Goal: Task Accomplishment & Management: Manage account settings

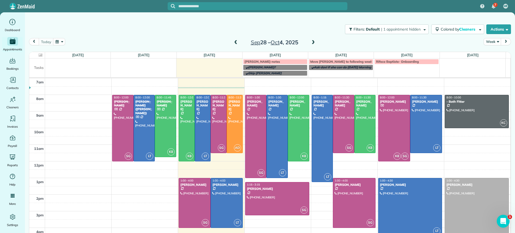
click at [260, 61] on div "[PERSON_NAME]-notes" at bounding box center [275, 62] width 61 height 4
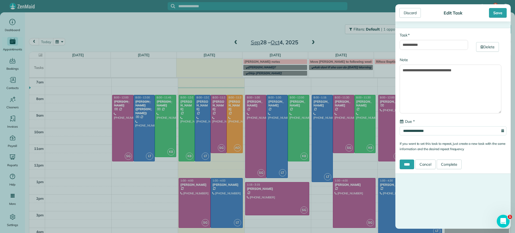
click at [243, 35] on div "**********" at bounding box center [257, 116] width 515 height 233
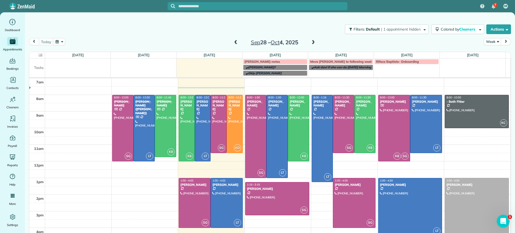
click at [312, 41] on span at bounding box center [313, 42] width 6 height 5
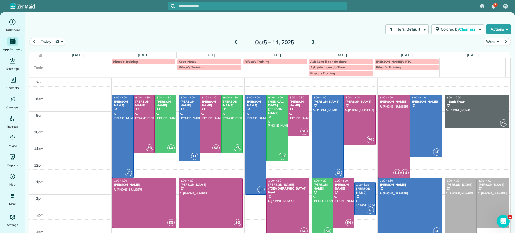
click at [325, 160] on div at bounding box center [327, 136] width 31 height 83
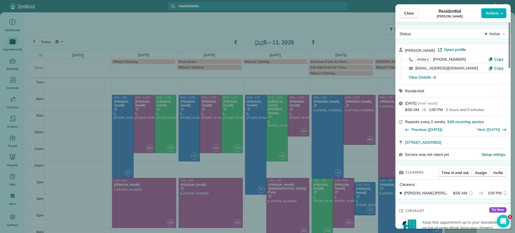
click at [210, 80] on div "Close Residential Lauren Sides Actions Status Active Lauren Sides · Open profil…" at bounding box center [257, 116] width 515 height 233
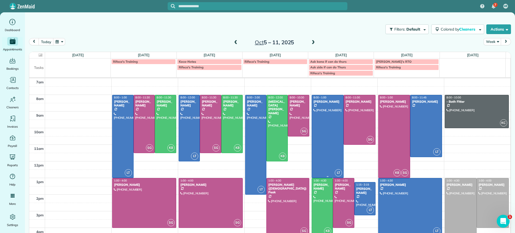
click at [324, 157] on div at bounding box center [327, 136] width 31 height 83
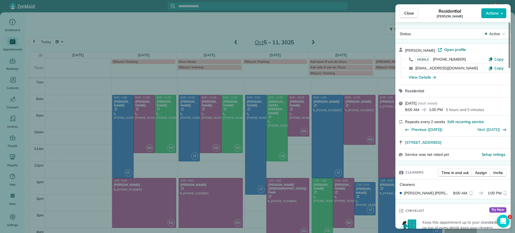
click at [324, 157] on div "Close Residential Lauren Sides Actions Status Active Lauren Sides · Open profil…" at bounding box center [257, 116] width 515 height 233
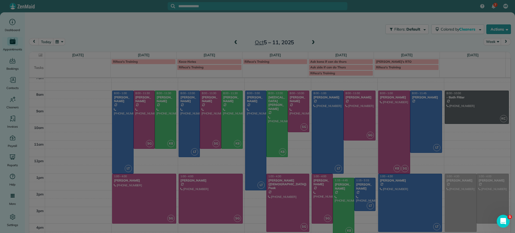
scroll to position [4, 0]
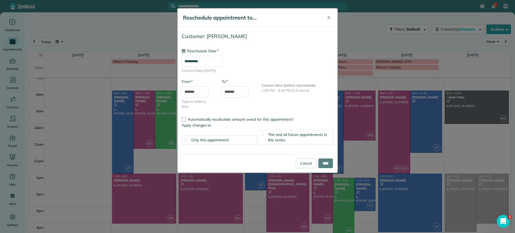
type input "**********"
click at [322, 166] on input "****" at bounding box center [325, 164] width 14 height 10
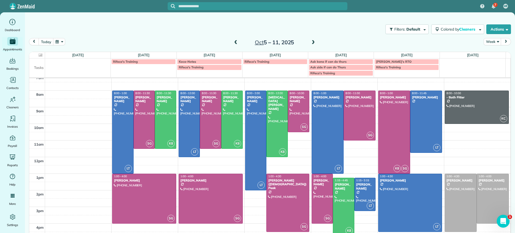
click at [346, 201] on div at bounding box center [343, 207] width 21 height 58
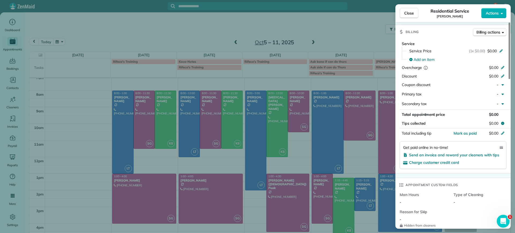
scroll to position [336, 0]
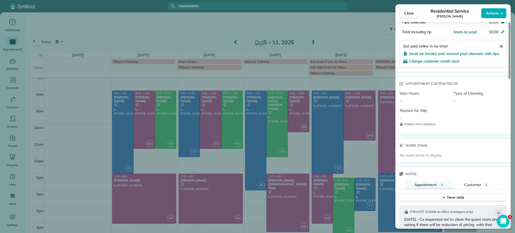
click at [343, 209] on div "Close Residential Service Carla Bowman Actions Status Active Carla Bowman · Ope…" at bounding box center [257, 116] width 515 height 233
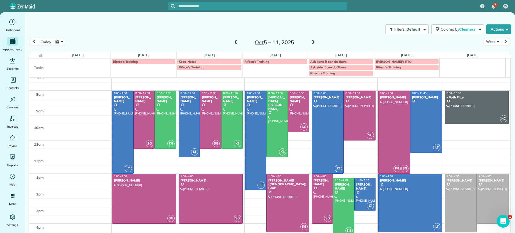
click at [229, 42] on div "today Week Oct 5 – 11, 2025" at bounding box center [270, 43] width 482 height 10
click at [233, 42] on span at bounding box center [236, 42] width 6 height 5
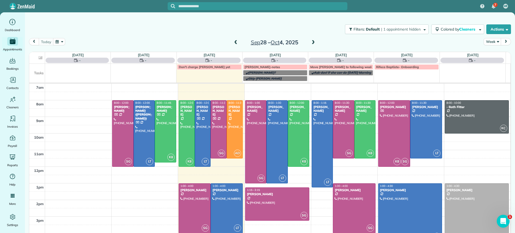
click at [233, 41] on span at bounding box center [236, 42] width 6 height 5
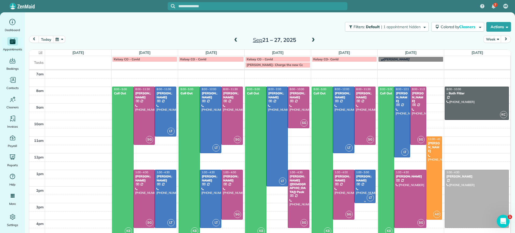
scroll to position [3, 0]
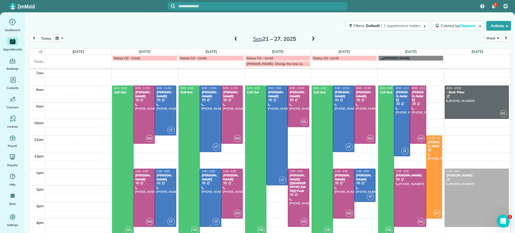
click at [214, 188] on div at bounding box center [210, 198] width 21 height 58
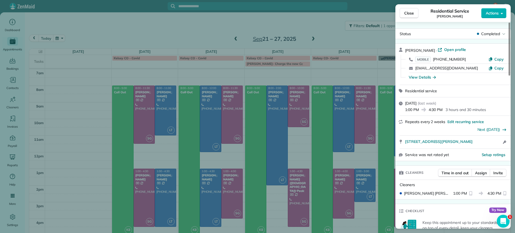
click at [456, 49] on span "Open profile" at bounding box center [455, 49] width 22 height 5
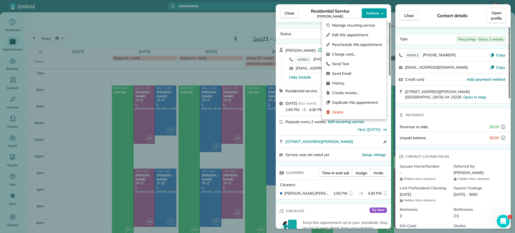
click at [384, 12] on button "Actions" at bounding box center [374, 13] width 25 height 10
click at [370, 25] on span "Manage recurring service" at bounding box center [357, 25] width 50 height 5
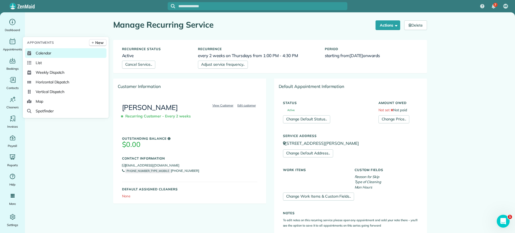
click at [50, 51] on span "Calendar" at bounding box center [44, 52] width 16 height 5
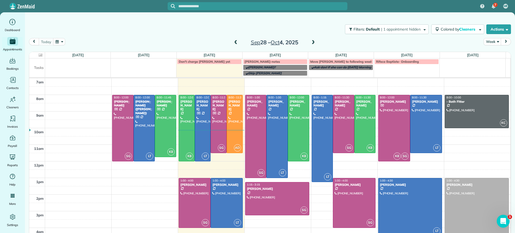
click at [310, 39] on span at bounding box center [313, 43] width 6 height 8
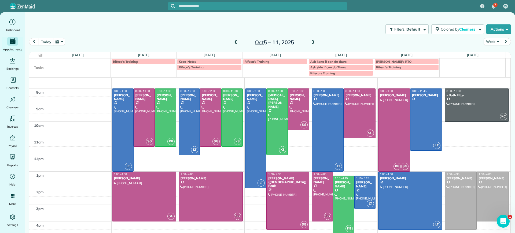
scroll to position [10, 0]
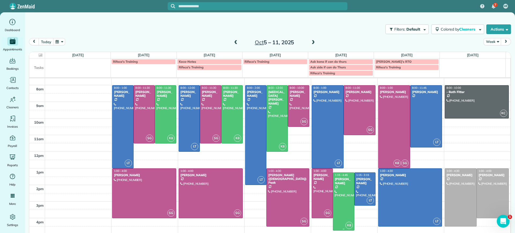
click at [336, 201] on div at bounding box center [343, 202] width 21 height 58
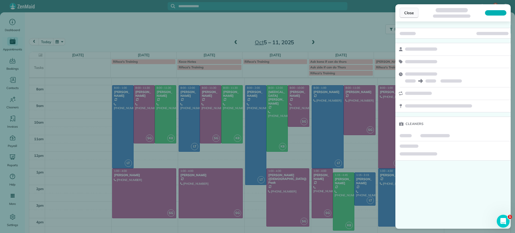
click at [411, 10] on span "Close" at bounding box center [409, 12] width 10 height 5
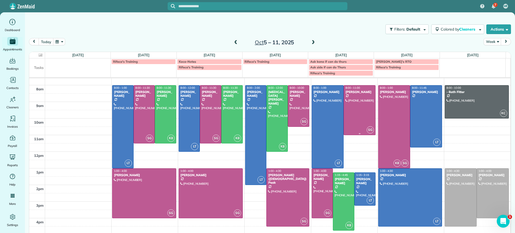
click at [350, 118] on div at bounding box center [359, 110] width 31 height 49
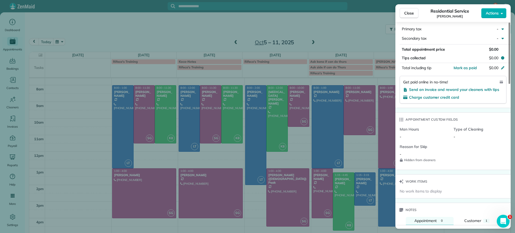
scroll to position [234, 0]
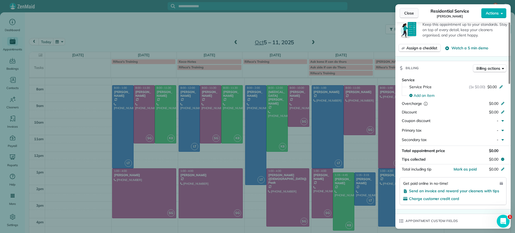
click at [411, 13] on span "Close" at bounding box center [409, 12] width 10 height 5
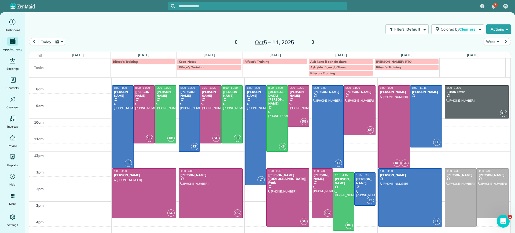
click at [233, 43] on span at bounding box center [236, 42] width 6 height 5
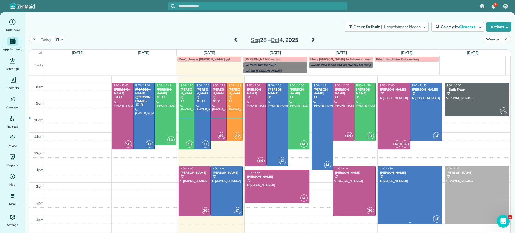
scroll to position [3, 0]
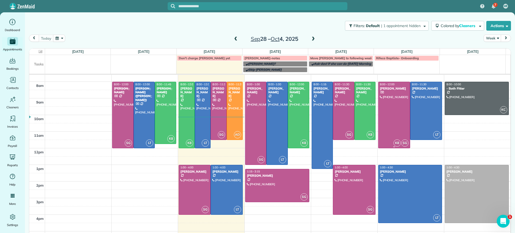
click at [394, 116] on div at bounding box center [393, 115] width 31 height 66
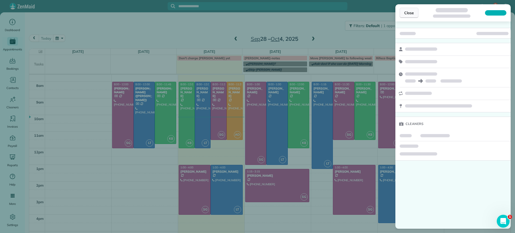
click at [411, 15] on span "Close" at bounding box center [409, 12] width 10 height 5
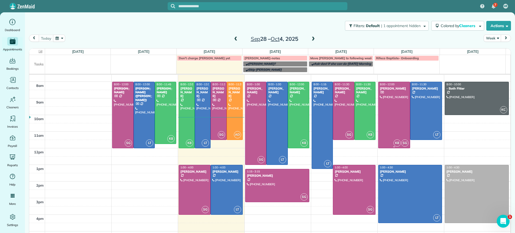
click at [387, 115] on div at bounding box center [393, 115] width 31 height 66
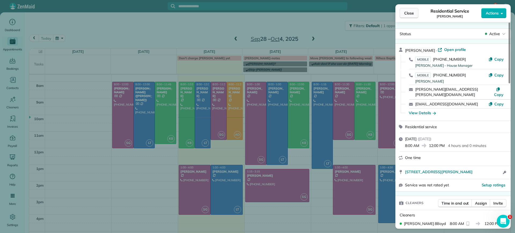
click at [405, 15] on span "Close" at bounding box center [409, 12] width 10 height 5
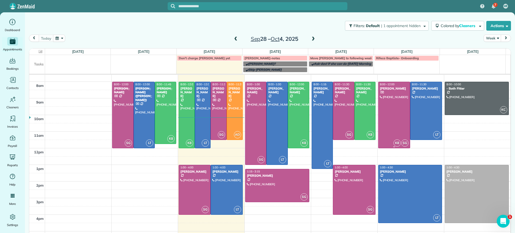
click at [391, 113] on div at bounding box center [393, 115] width 31 height 66
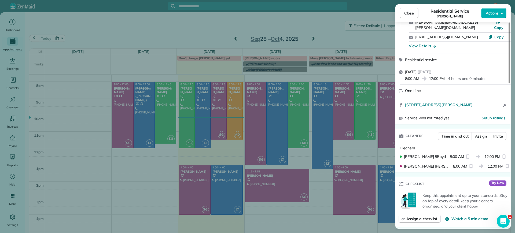
scroll to position [33, 0]
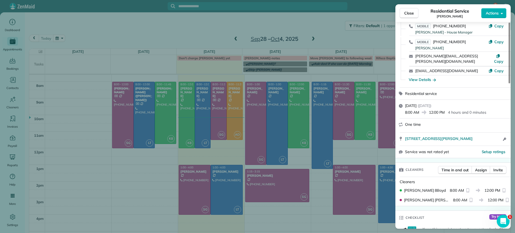
click at [377, 69] on div "Close Residential Service Alejandra Kona Actions Status Active Alejandra Kona ·…" at bounding box center [257, 116] width 515 height 233
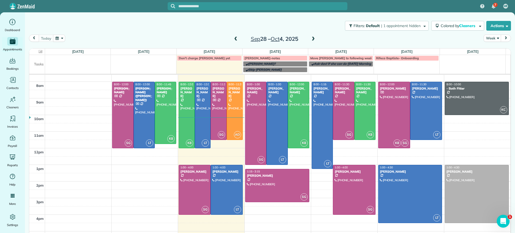
click at [312, 37] on span at bounding box center [313, 39] width 6 height 5
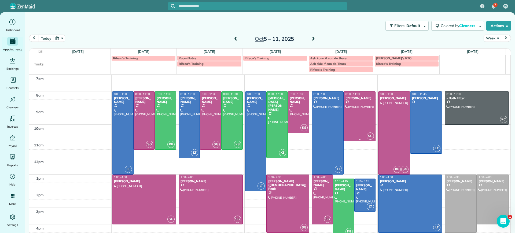
click at [353, 119] on div at bounding box center [359, 116] width 31 height 49
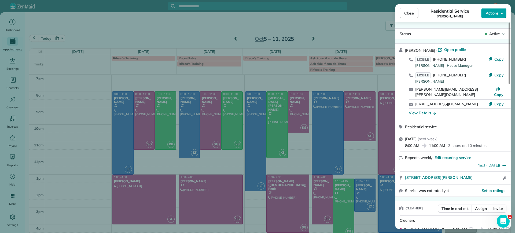
click at [492, 9] on button "Actions" at bounding box center [493, 13] width 25 height 10
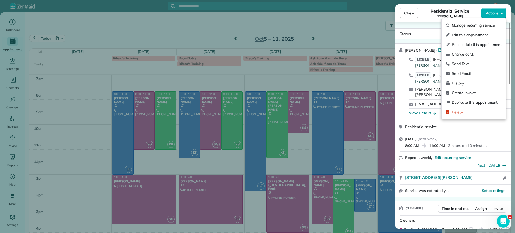
click at [363, 35] on div "Close Residential Service Alejandra Kona Actions Status Active Alejandra Kona ·…" at bounding box center [257, 116] width 515 height 233
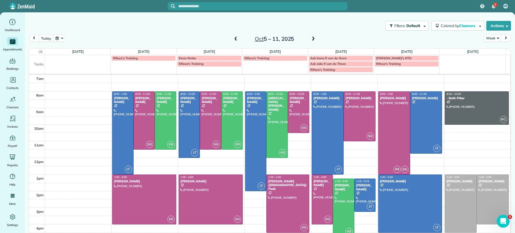
click at [233, 38] on span at bounding box center [236, 39] width 6 height 5
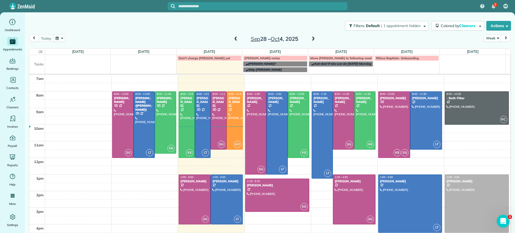
click at [234, 40] on span at bounding box center [236, 39] width 6 height 5
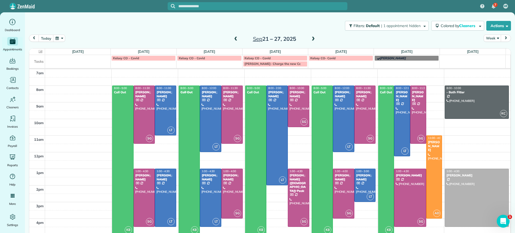
click at [310, 39] on span at bounding box center [313, 39] width 6 height 5
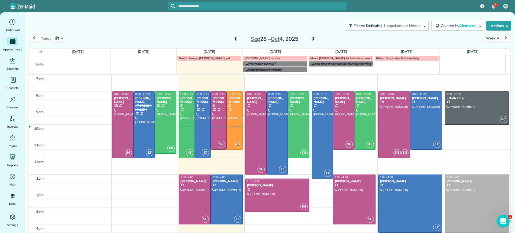
click at [305, 41] on div "Sep 28 – Oct 4, 2025" at bounding box center [274, 39] width 86 height 9
click at [310, 39] on span at bounding box center [313, 39] width 6 height 5
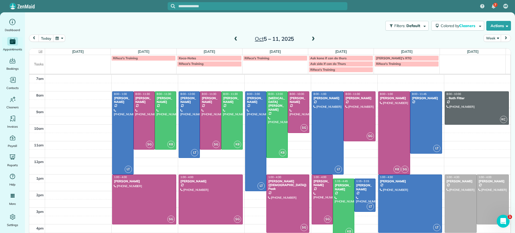
click at [234, 41] on span at bounding box center [236, 39] width 6 height 5
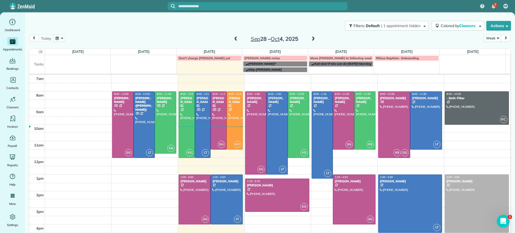
click at [311, 40] on span at bounding box center [313, 39] width 6 height 5
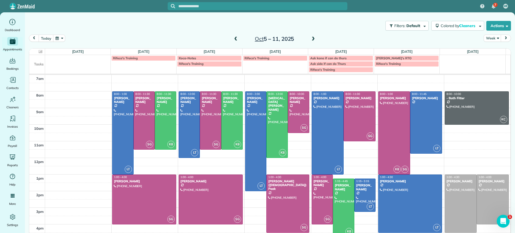
click at [234, 42] on span at bounding box center [236, 39] width 6 height 8
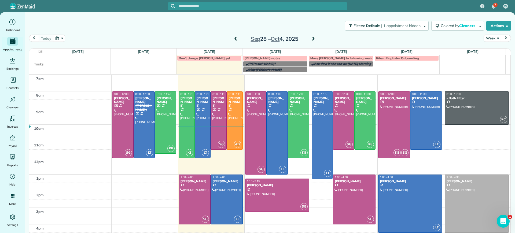
click at [311, 38] on span at bounding box center [313, 39] width 6 height 5
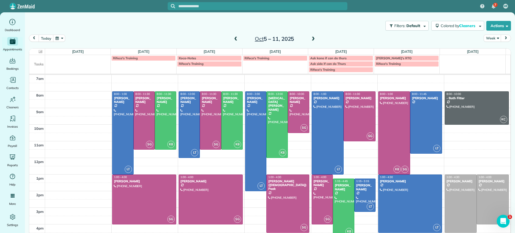
click at [311, 39] on span at bounding box center [313, 39] width 6 height 5
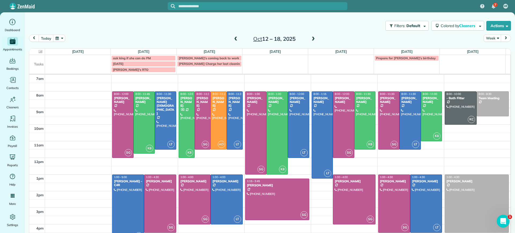
click at [233, 38] on span at bounding box center [236, 39] width 6 height 5
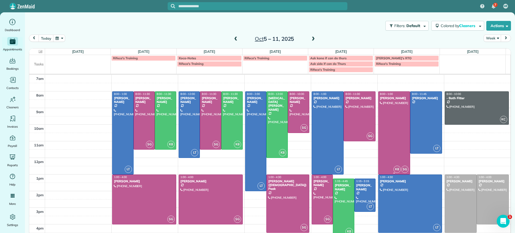
click at [388, 151] on div at bounding box center [393, 133] width 31 height 83
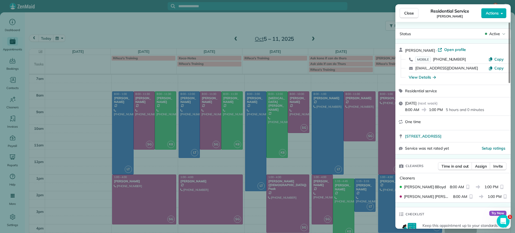
drag, startPoint x: 411, startPoint y: 13, endPoint x: 414, endPoint y: 26, distance: 13.8
click at [411, 13] on span "Close" at bounding box center [409, 12] width 10 height 5
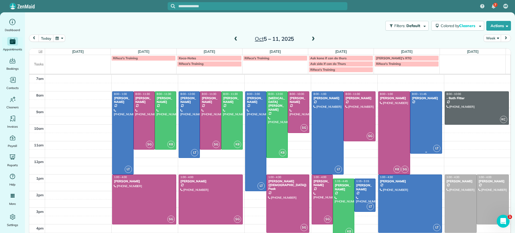
click at [417, 114] on div at bounding box center [425, 123] width 31 height 62
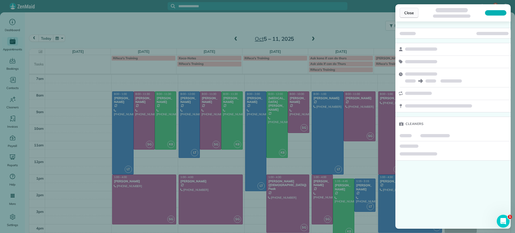
click at [407, 12] on span "Close" at bounding box center [409, 12] width 10 height 5
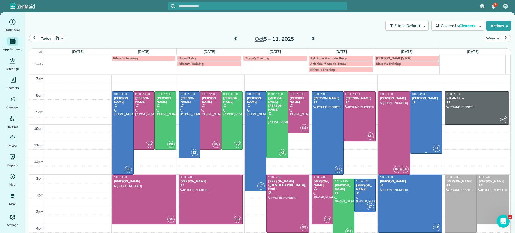
click at [423, 106] on div at bounding box center [425, 123] width 31 height 62
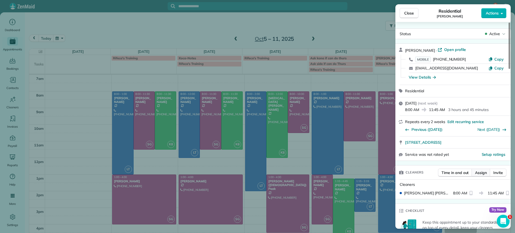
click at [478, 174] on span "Assign" at bounding box center [481, 172] width 12 height 5
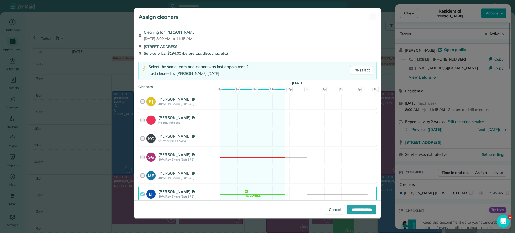
click at [247, 195] on div "LT Laura Thaller 40% Rev Share (Est: $78) Available" at bounding box center [257, 194] width 238 height 16
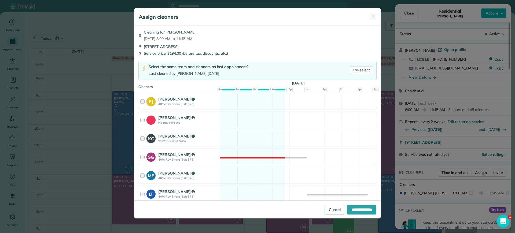
click at [373, 19] on span "✕" at bounding box center [372, 16] width 3 height 5
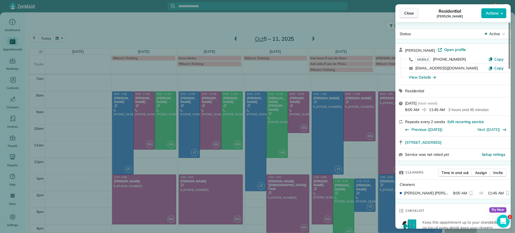
click at [403, 13] on button "Close" at bounding box center [409, 13] width 19 height 10
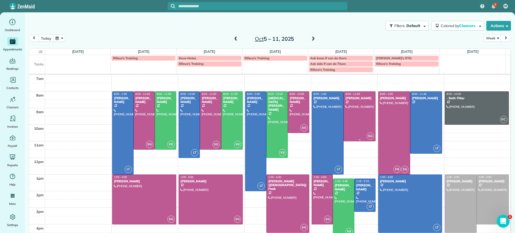
click at [349, 111] on div at bounding box center [359, 116] width 31 height 49
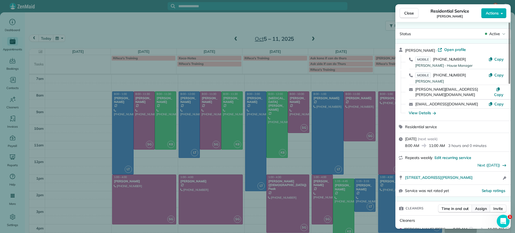
click at [479, 206] on span "Assign" at bounding box center [481, 208] width 12 height 5
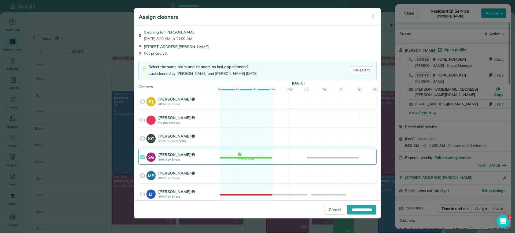
click at [240, 158] on div "SG Sophie Gibbs 40% Rev Share Available" at bounding box center [257, 157] width 238 height 16
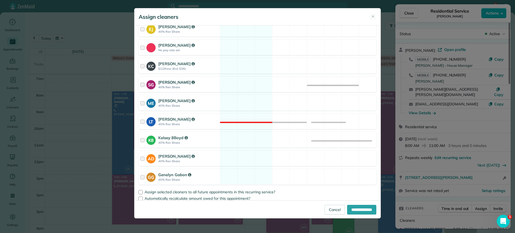
scroll to position [76, 0]
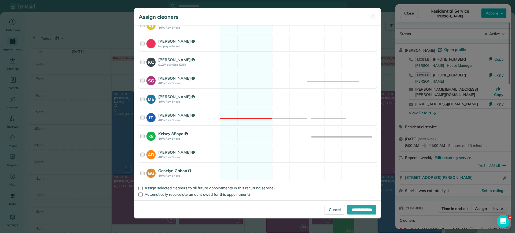
drag, startPoint x: 242, startPoint y: 136, endPoint x: 268, endPoint y: 143, distance: 26.9
click at [242, 136] on div "K8 Kelsey 8Boyd 40% Rev Share Available" at bounding box center [257, 136] width 238 height 16
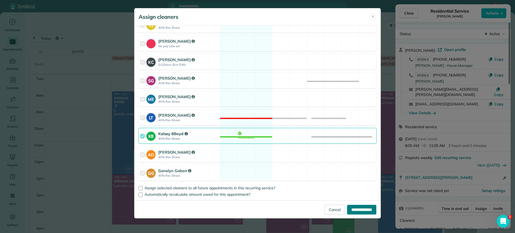
click at [354, 212] on input "**********" at bounding box center [361, 210] width 29 height 10
type input "**********"
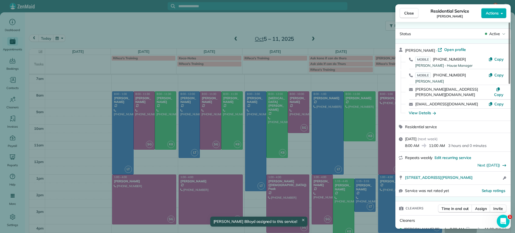
click at [349, 159] on div "Close Residential Service Alejandra Kona Actions Status Active Alejandra Kona ·…" at bounding box center [257, 116] width 515 height 233
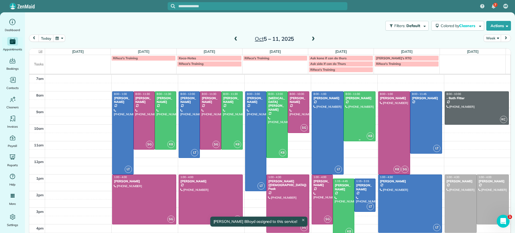
click at [366, 119] on div at bounding box center [359, 116] width 31 height 49
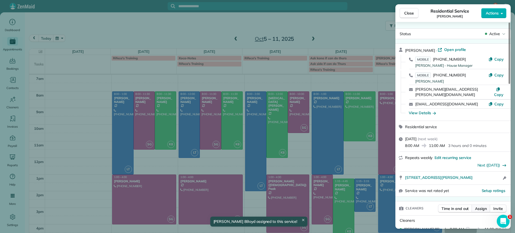
click at [478, 205] on button "Assign" at bounding box center [481, 209] width 19 height 8
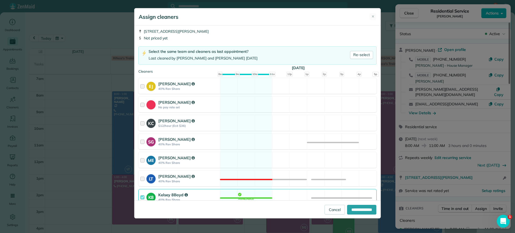
scroll to position [67, 0]
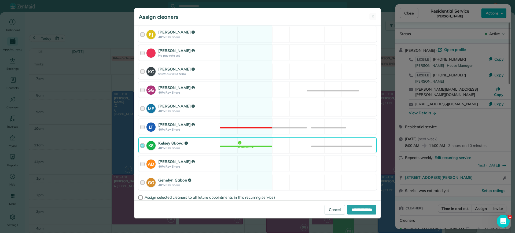
click at [252, 146] on div "K8 Kelsey 8Boyd 40% Rev Share Available" at bounding box center [257, 145] width 238 height 16
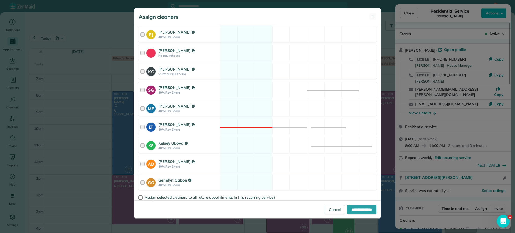
click at [217, 89] on div "SG Sophie Gibbs 40% Rev Share" at bounding box center [179, 89] width 81 height 15
click at [357, 205] on input "**********" at bounding box center [361, 210] width 29 height 10
type input "**********"
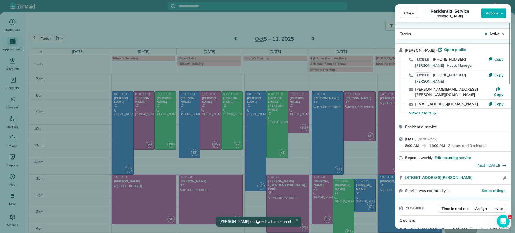
click at [308, 37] on div "Close Residential Service Alejandra Kona Actions Status Active Alejandra Kona ·…" at bounding box center [257, 116] width 515 height 233
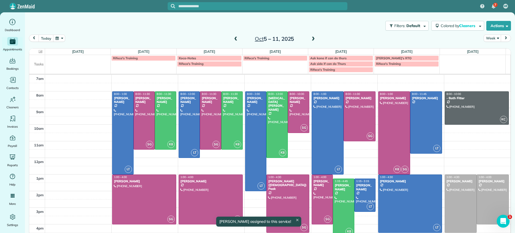
click at [310, 39] on span at bounding box center [313, 39] width 6 height 5
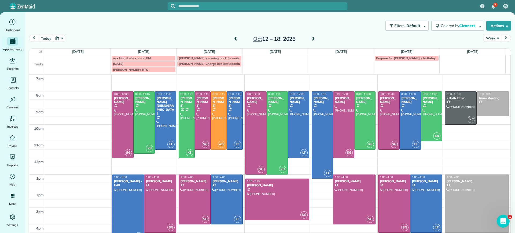
click at [233, 35] on div "Oct 12 – 18, 2025" at bounding box center [274, 39] width 86 height 9
click at [235, 39] on span at bounding box center [236, 39] width 6 height 5
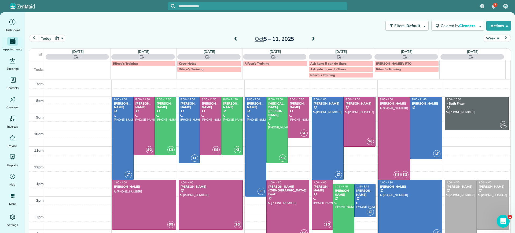
click at [233, 39] on span at bounding box center [236, 39] width 6 height 5
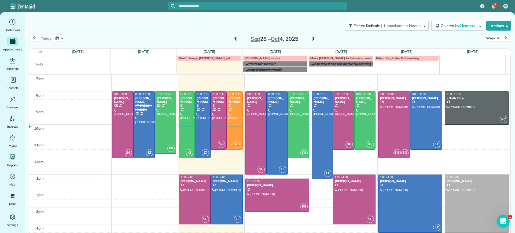
click at [312, 37] on span at bounding box center [313, 39] width 6 height 5
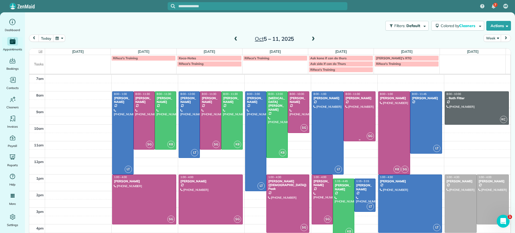
click at [344, 123] on div at bounding box center [359, 116] width 31 height 49
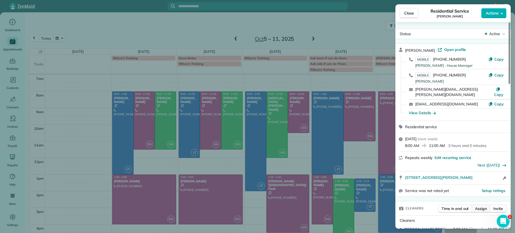
click at [480, 206] on span "Assign" at bounding box center [481, 208] width 12 height 5
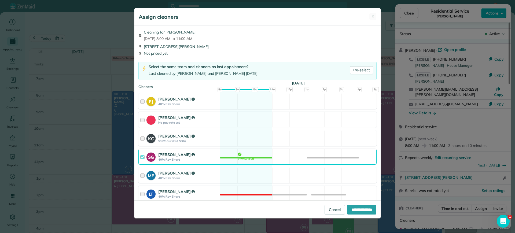
click at [249, 158] on div "SG Sophie Gibbs 40% Rev Share Available" at bounding box center [257, 157] width 238 height 16
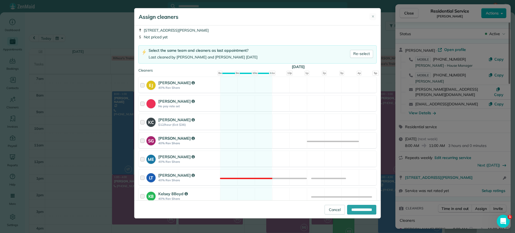
scroll to position [67, 0]
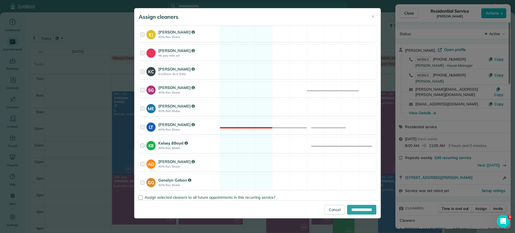
drag, startPoint x: 249, startPoint y: 145, endPoint x: 288, endPoint y: 160, distance: 42.0
click at [249, 144] on div "K8 Kelsey 8Boyd 40% Rev Share Available" at bounding box center [257, 145] width 238 height 16
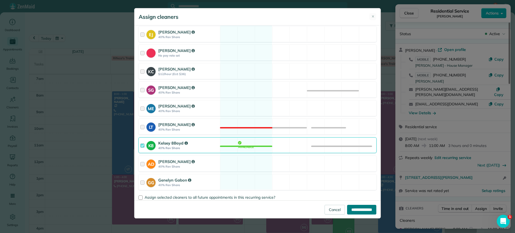
click at [350, 210] on input "**********" at bounding box center [361, 210] width 29 height 10
type input "**********"
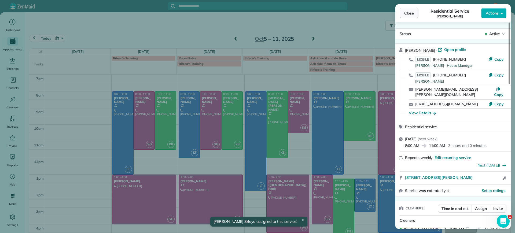
click at [407, 12] on span "Close" at bounding box center [409, 12] width 10 height 5
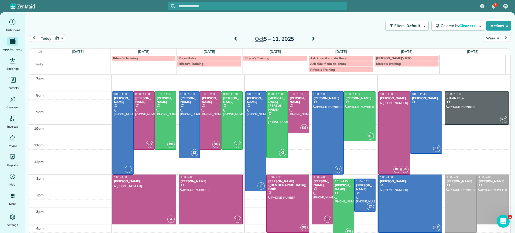
click at [235, 41] on span at bounding box center [236, 39] width 6 height 5
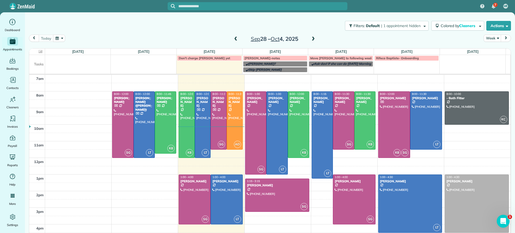
click at [310, 39] on span at bounding box center [313, 39] width 6 height 5
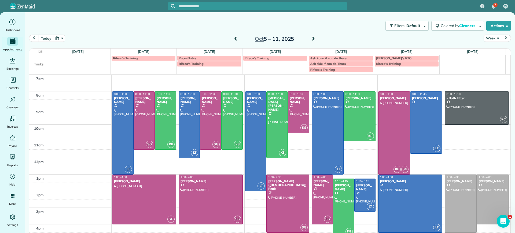
click at [310, 39] on span at bounding box center [313, 39] width 6 height 5
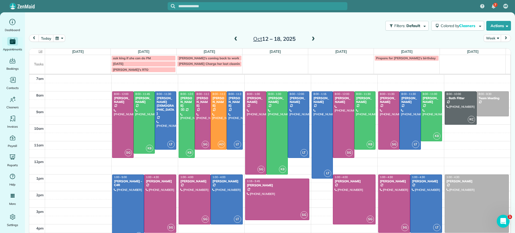
click at [310, 39] on span at bounding box center [313, 39] width 6 height 5
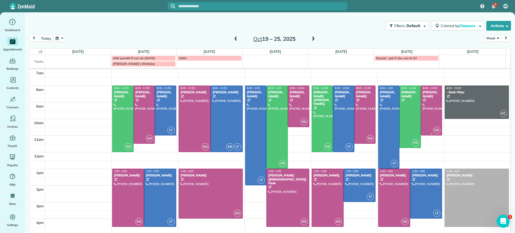
click at [428, 111] on div at bounding box center [431, 110] width 21 height 49
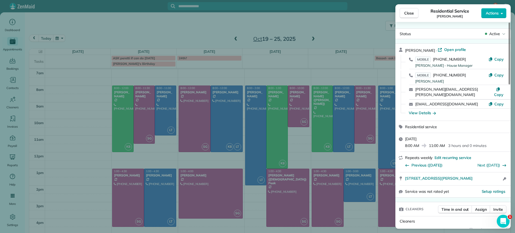
click at [407, 14] on span "Close" at bounding box center [409, 12] width 10 height 5
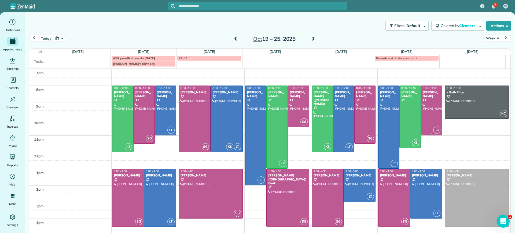
click at [421, 111] on div at bounding box center [431, 110] width 21 height 49
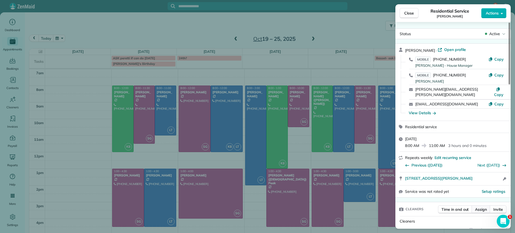
click at [478, 207] on span "Assign" at bounding box center [481, 209] width 12 height 5
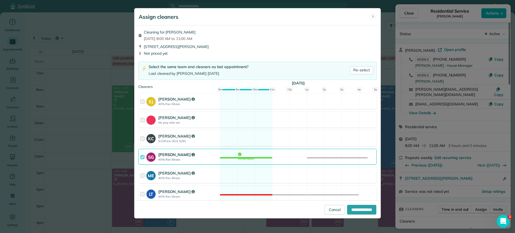
click at [244, 155] on div "SG Sophie Gibbs 40% Rev Share Available" at bounding box center [257, 157] width 238 height 16
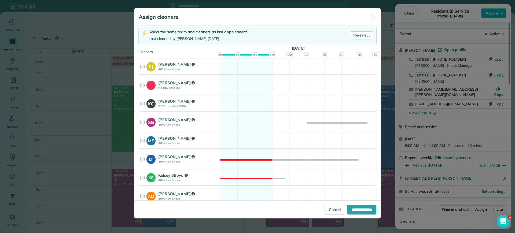
scroll to position [67, 0]
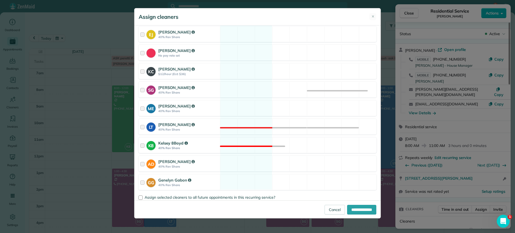
click at [247, 148] on div "K8 Kelsey 8Boyd 40% Rev Share Not available" at bounding box center [257, 145] width 238 height 16
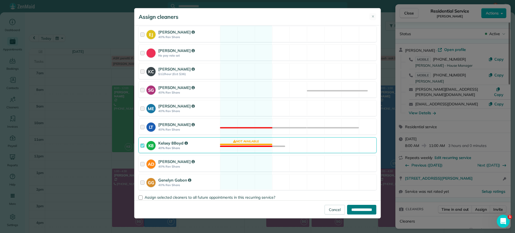
click at [356, 209] on input "**********" at bounding box center [361, 210] width 29 height 10
type input "**********"
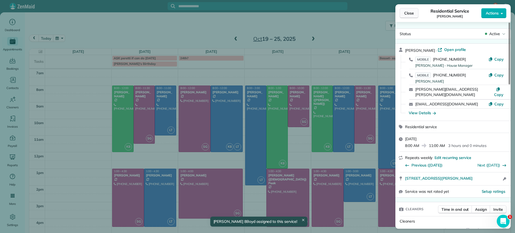
click at [413, 15] on span "Close" at bounding box center [409, 12] width 10 height 5
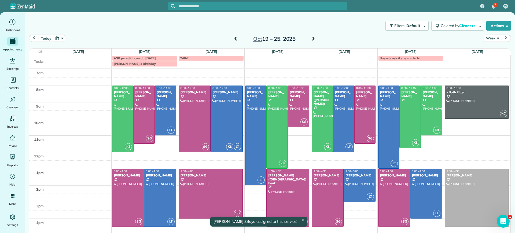
click at [400, 119] on div at bounding box center [410, 117] width 21 height 62
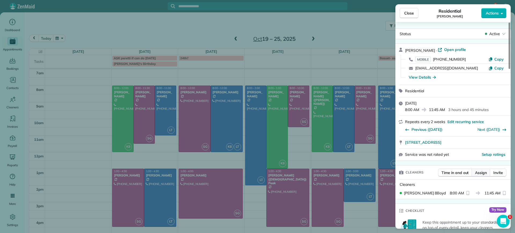
click at [483, 173] on span "Assign" at bounding box center [481, 172] width 12 height 5
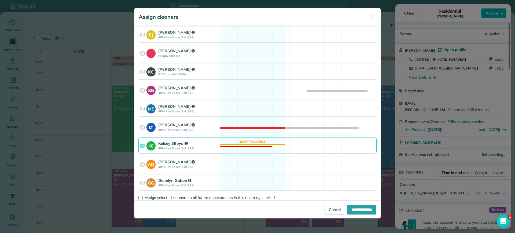
scroll to position [67, 0]
click at [243, 146] on div "K8 Kelsey 8Boyd 40% Rev Share (Est: $78) Not available" at bounding box center [257, 145] width 238 height 16
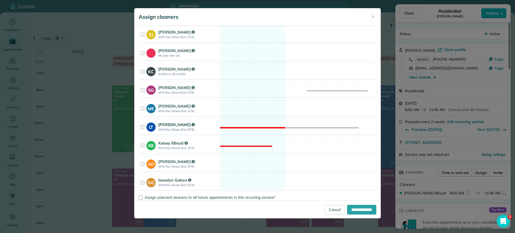
click at [245, 127] on div "LT Laura Thaller 40% Rev Share (Est: $78) Not available" at bounding box center [257, 127] width 238 height 16
click at [350, 209] on input "**********" at bounding box center [361, 210] width 29 height 10
type input "**********"
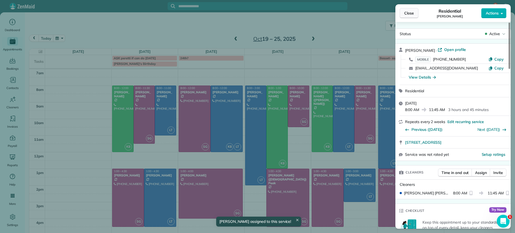
click at [407, 15] on span "Close" at bounding box center [409, 12] width 10 height 5
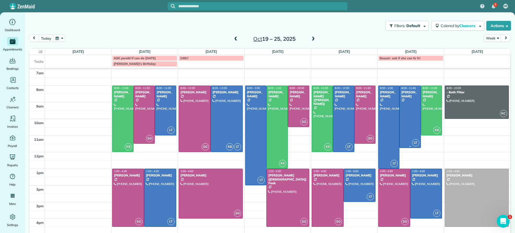
click at [405, 129] on div at bounding box center [410, 117] width 21 height 62
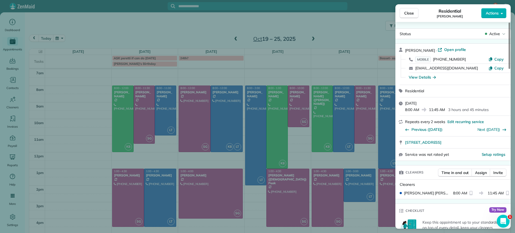
drag, startPoint x: 405, startPoint y: 13, endPoint x: 422, endPoint y: 84, distance: 72.8
click at [405, 13] on span "Close" at bounding box center [409, 12] width 10 height 5
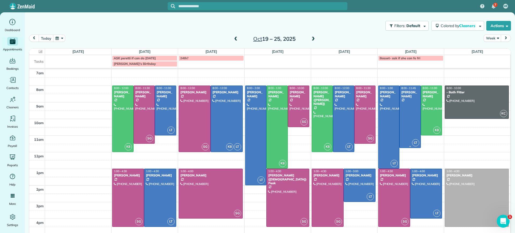
click at [408, 128] on div at bounding box center [410, 117] width 21 height 62
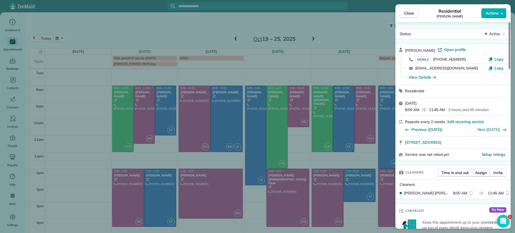
click at [482, 174] on span "Assign" at bounding box center [481, 172] width 12 height 5
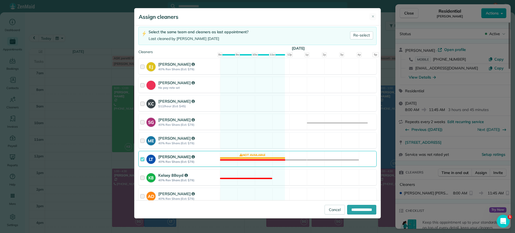
scroll to position [67, 0]
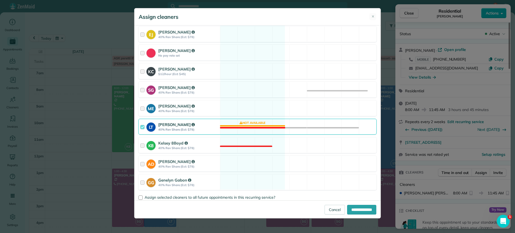
click at [263, 130] on div "LT Laura Thaller 40% Rev Share (Est: $78) Not available" at bounding box center [257, 127] width 238 height 16
click at [253, 89] on div "SG Sophie Gibbs 40% Rev Share (Est: $78) Available" at bounding box center [257, 90] width 238 height 16
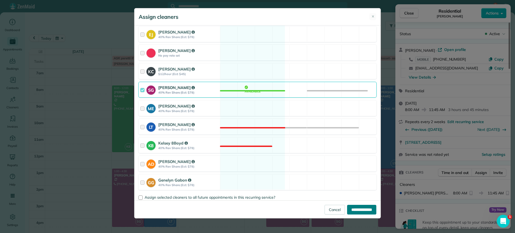
click at [355, 206] on input "**********" at bounding box center [361, 210] width 29 height 10
type input "**********"
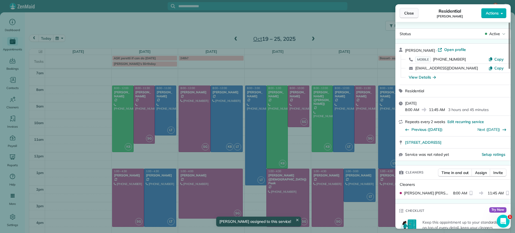
click at [409, 13] on span "Close" at bounding box center [409, 12] width 10 height 5
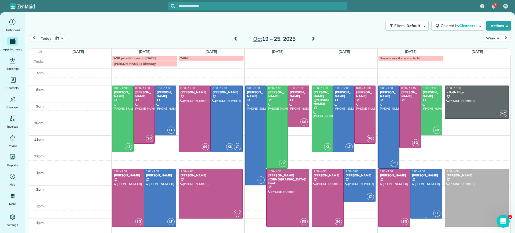
click at [429, 193] on div at bounding box center [425, 193] width 31 height 49
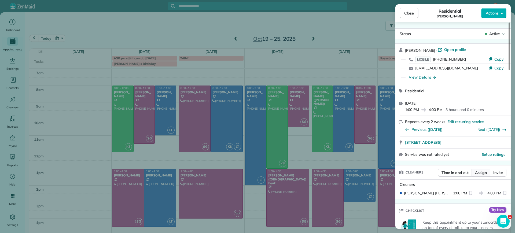
click at [475, 173] on button "Assign" at bounding box center [481, 173] width 19 height 8
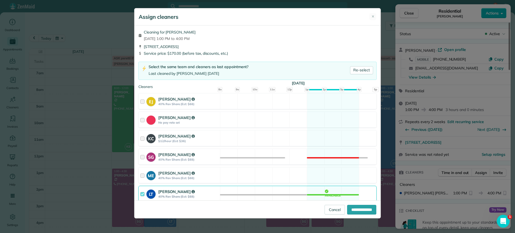
click at [410, 17] on div "Assign cleaners ✕ Cleaning for Deborah Bassett Fri, Oct 24 - 1:00 PM to 4:00 PM…" at bounding box center [257, 116] width 515 height 233
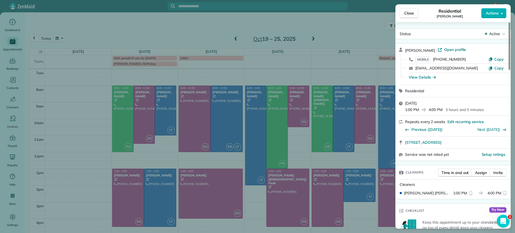
click at [378, 45] on div "Close Residential Deborah Bassett Actions Status Active Deborah Bassett · Open …" at bounding box center [257, 116] width 515 height 233
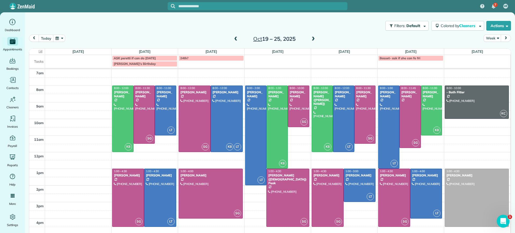
click at [310, 37] on span at bounding box center [313, 39] width 6 height 5
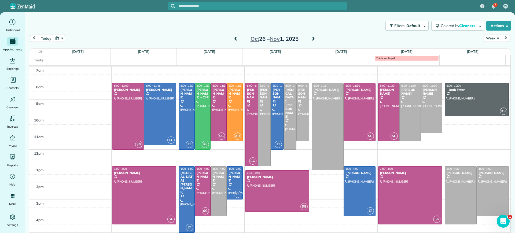
click at [421, 117] on div at bounding box center [431, 107] width 21 height 49
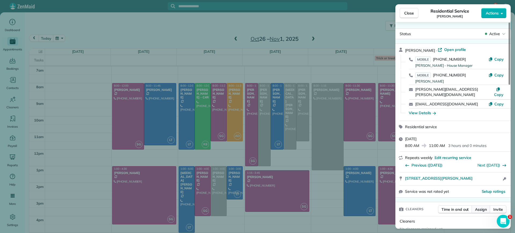
click at [482, 207] on span "Assign" at bounding box center [481, 209] width 12 height 5
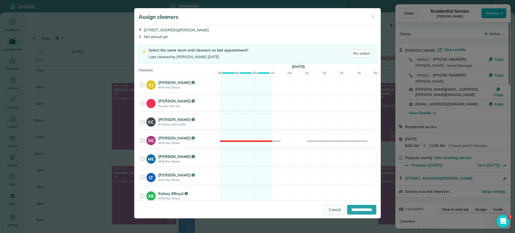
scroll to position [67, 0]
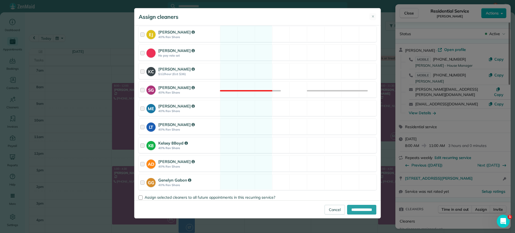
click at [243, 149] on div "K8 Kelsey 8Boyd 40% Rev Share Available" at bounding box center [257, 145] width 238 height 16
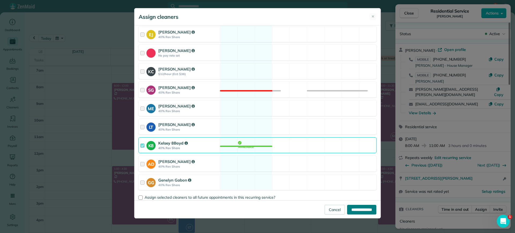
click at [351, 211] on input "**********" at bounding box center [361, 210] width 29 height 10
type input "**********"
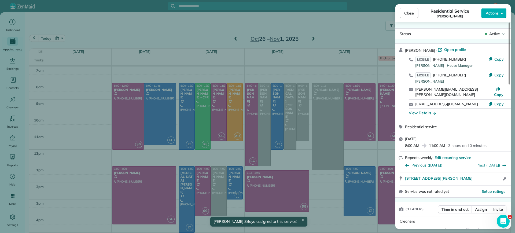
click at [235, 39] on div "Close Residential Service Alejandra Kona Actions Status Active Alejandra Kona ·…" at bounding box center [257, 116] width 515 height 233
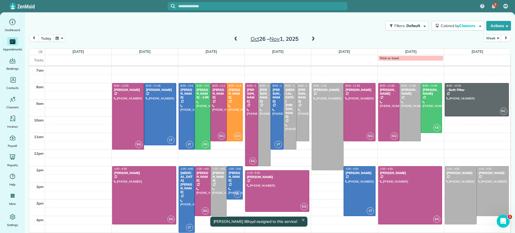
click at [232, 39] on div "7 ME Dashboard Appointments Bookings Contacts Cleaners Invoices Payroll Reports…" at bounding box center [257, 116] width 515 height 233
click at [233, 38] on span at bounding box center [236, 39] width 6 height 5
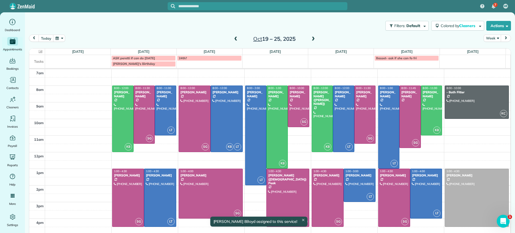
click at [233, 38] on span at bounding box center [236, 39] width 6 height 5
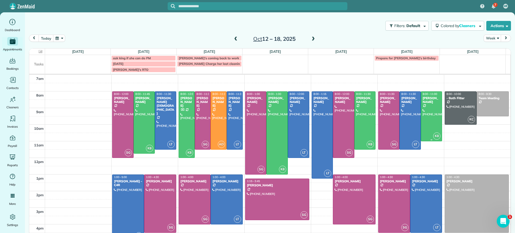
click at [427, 100] on div "[PERSON_NAME]" at bounding box center [431, 100] width 18 height 8
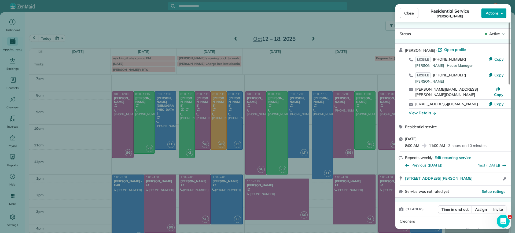
click at [493, 15] on span "Actions" at bounding box center [492, 12] width 13 height 5
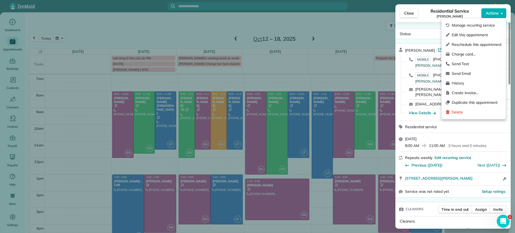
click at [318, 55] on div "Close Residential Service Alejandra Kona Actions Status Active Alejandra Kona ·…" at bounding box center [257, 116] width 515 height 233
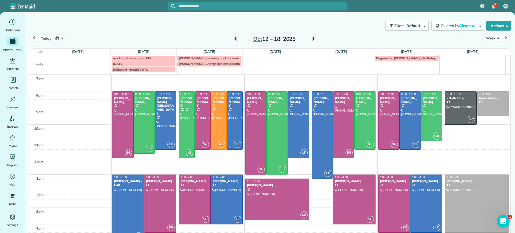
click at [234, 41] on span at bounding box center [236, 39] width 6 height 5
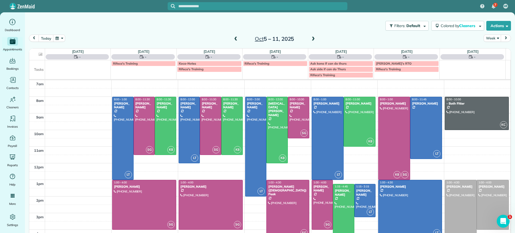
click at [306, 39] on div "Oct 5 – 11, 2025" at bounding box center [274, 39] width 86 height 9
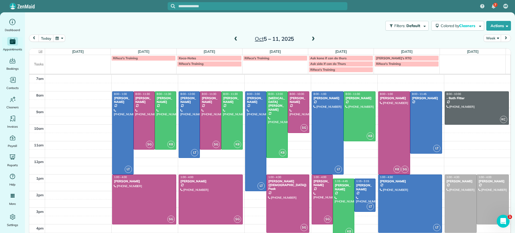
click at [311, 39] on span at bounding box center [313, 39] width 6 height 5
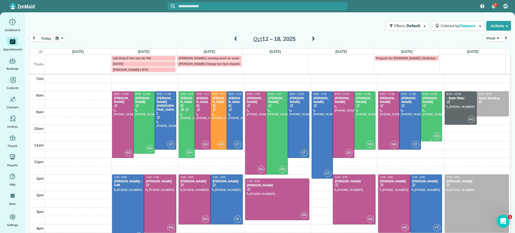
click at [422, 110] on div at bounding box center [431, 116] width 21 height 49
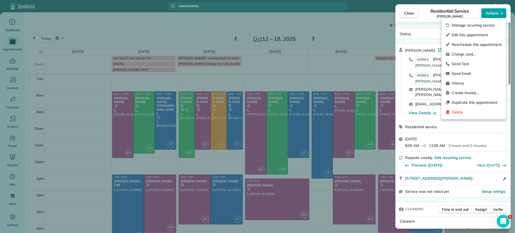
click at [487, 10] on button "Actions" at bounding box center [493, 13] width 25 height 10
click at [474, 35] on span "Edit this appointment" at bounding box center [477, 34] width 50 height 5
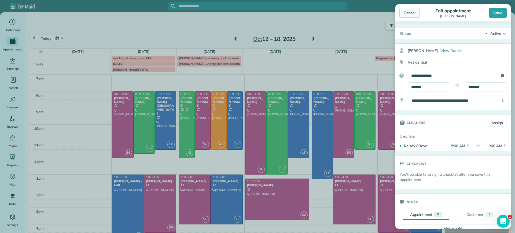
click at [411, 13] on div "Cancel" at bounding box center [409, 13] width 20 height 10
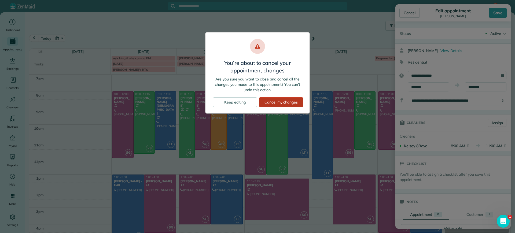
click at [275, 100] on div "Cancel my changes" at bounding box center [281, 102] width 44 height 10
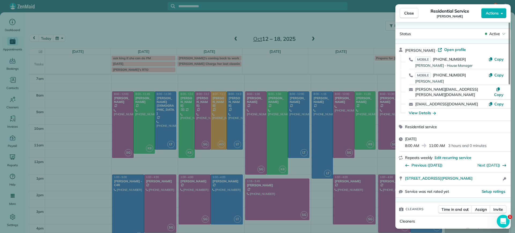
click at [373, 65] on div "Close Residential Service Alejandra Kona Actions Status Active Alejandra Kona ·…" at bounding box center [257, 116] width 515 height 233
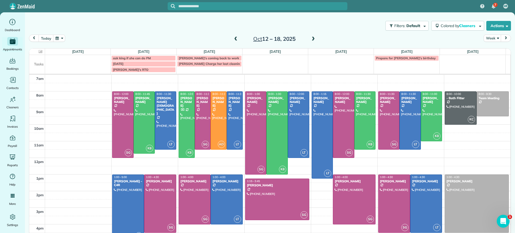
click at [233, 40] on span at bounding box center [236, 39] width 6 height 5
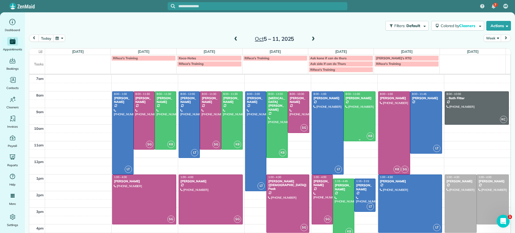
click at [356, 119] on div at bounding box center [359, 116] width 31 height 49
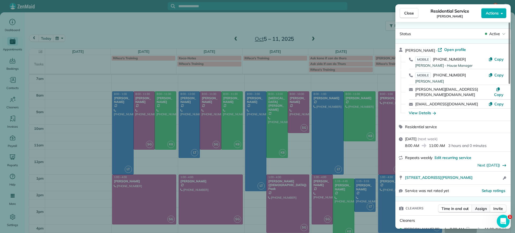
click at [477, 206] on span "Assign" at bounding box center [481, 208] width 12 height 5
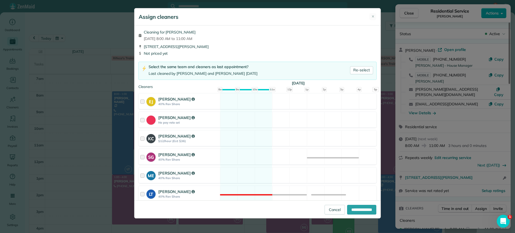
click at [386, 30] on div "Assign cleaners ✕ Cleaning for Alejandra Kona Thu, Oct 09 - 8:00 AM to 11:00 AM…" at bounding box center [257, 116] width 515 height 233
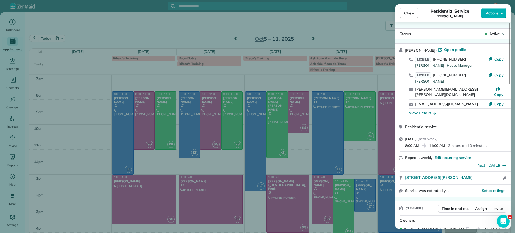
click at [361, 110] on div "Close Residential Service Alejandra Kona Actions Status Active Alejandra Kona ·…" at bounding box center [257, 116] width 515 height 233
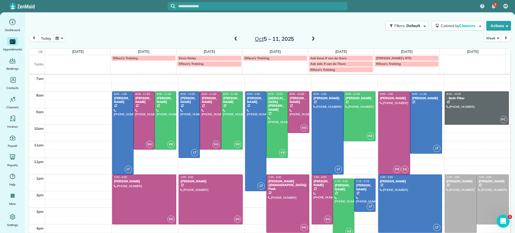
click at [233, 39] on span at bounding box center [236, 39] width 6 height 5
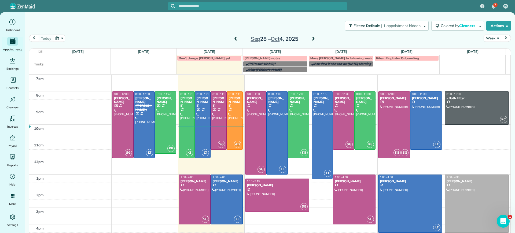
click at [312, 41] on span at bounding box center [313, 39] width 6 height 5
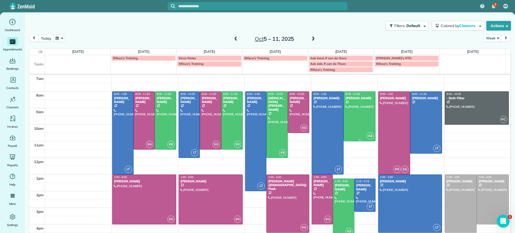
click at [344, 126] on div at bounding box center [359, 116] width 31 height 49
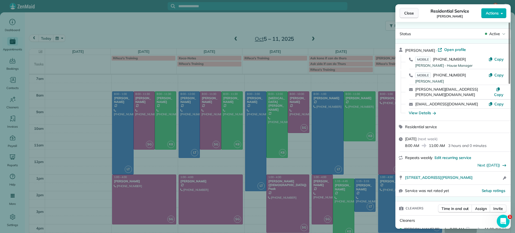
click at [411, 11] on span "Close" at bounding box center [409, 12] width 10 height 5
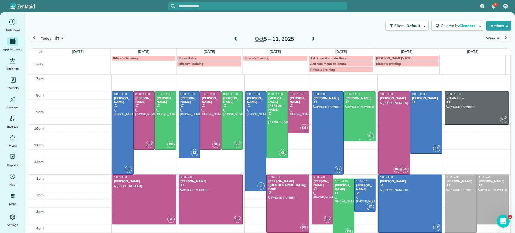
click at [362, 117] on div at bounding box center [359, 116] width 31 height 49
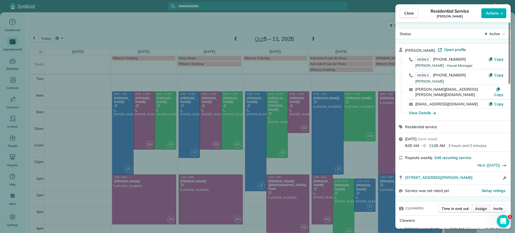
click at [481, 206] on span "Assign" at bounding box center [481, 208] width 12 height 5
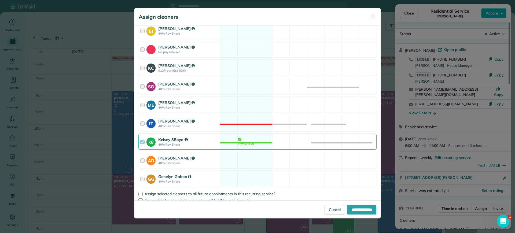
scroll to position [76, 0]
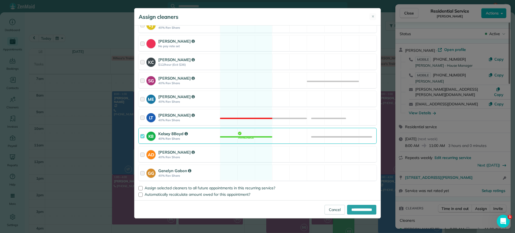
click at [254, 138] on div "K8 Kelsey 8Boyd 40% Rev Share Available" at bounding box center [257, 136] width 238 height 16
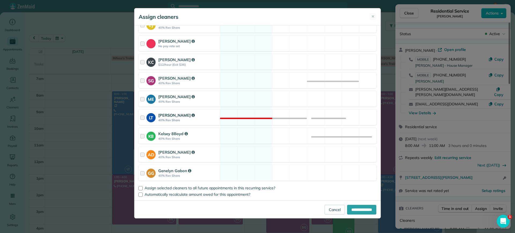
drag, startPoint x: 231, startPoint y: 82, endPoint x: 308, endPoint y: 122, distance: 86.4
click at [231, 82] on div "SG Sophie Gibbs 40% Rev Share Available" at bounding box center [257, 80] width 238 height 16
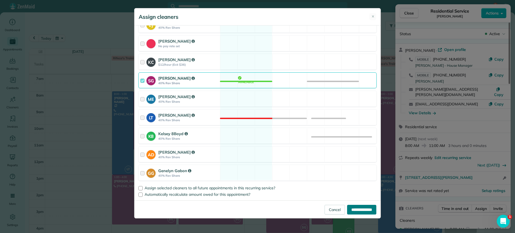
click at [348, 207] on input "**********" at bounding box center [361, 210] width 29 height 10
type input "**********"
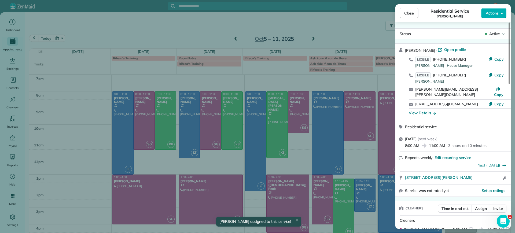
click at [334, 175] on div "Close Residential Service Alejandra Kona Actions Status Active Alejandra Kona ·…" at bounding box center [257, 116] width 515 height 233
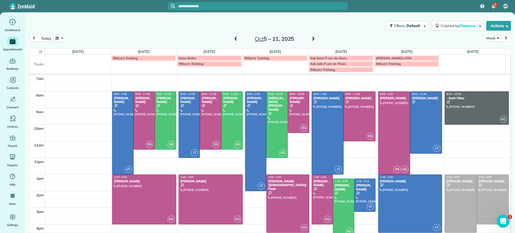
click at [312, 39] on span at bounding box center [313, 39] width 6 height 5
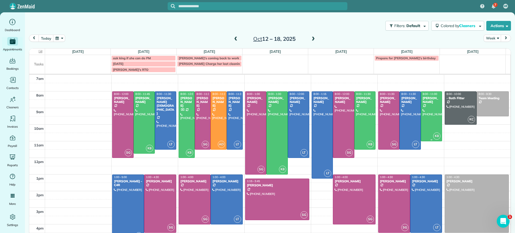
click at [426, 117] on div at bounding box center [431, 116] width 21 height 49
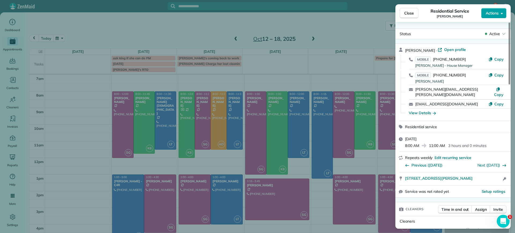
click at [490, 16] on button "Actions" at bounding box center [493, 13] width 25 height 10
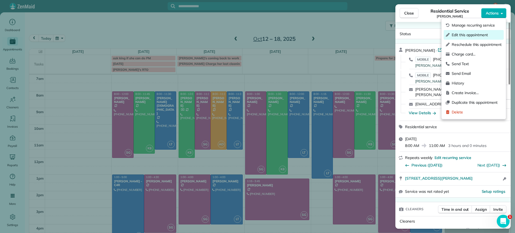
click at [465, 35] on span "Edit this appointment" at bounding box center [477, 34] width 50 height 5
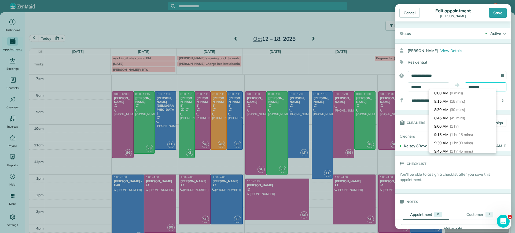
click at [470, 86] on input "********" at bounding box center [486, 86] width 42 height 9
type input "********"
click at [450, 137] on li "12:00 PM (4 hrs)" at bounding box center [462, 135] width 67 height 8
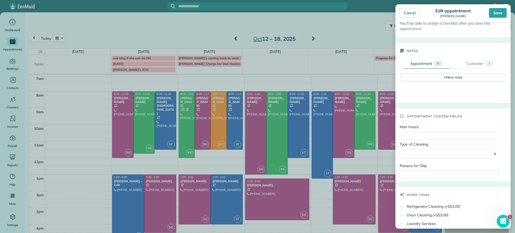
scroll to position [168, 0]
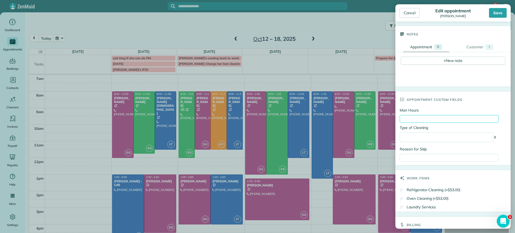
click at [456, 121] on input "Man Hours" at bounding box center [449, 119] width 99 height 8
type input "*"
click at [430, 139] on select "**********" at bounding box center [447, 137] width 94 height 10
select select "**********"
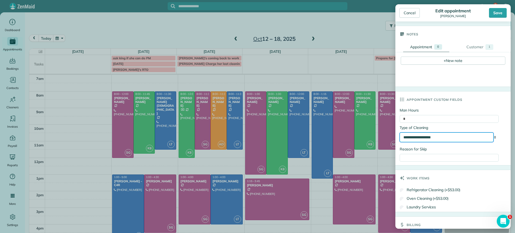
click at [400, 133] on select "**********" at bounding box center [447, 137] width 94 height 10
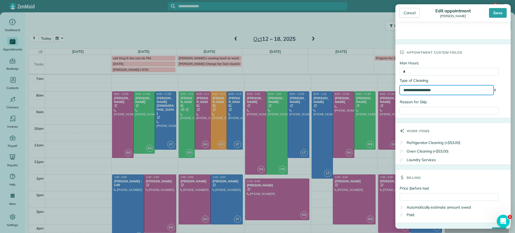
scroll to position [230, 0]
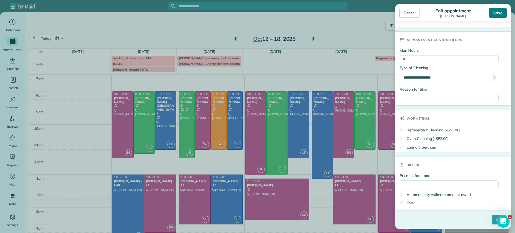
click at [500, 14] on div "Save" at bounding box center [498, 13] width 18 height 10
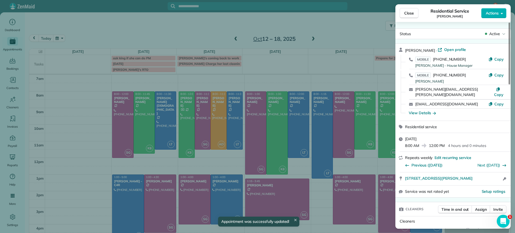
click at [374, 109] on div "Close Residential Service Alejandra Kona Actions Status Active Alejandra Kona ·…" at bounding box center [257, 116] width 515 height 233
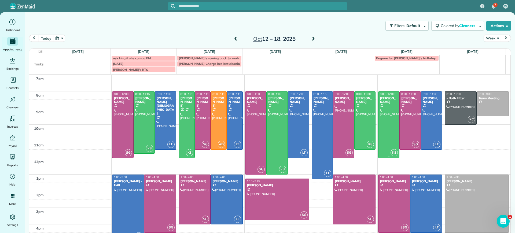
click at [383, 118] on div at bounding box center [388, 125] width 21 height 66
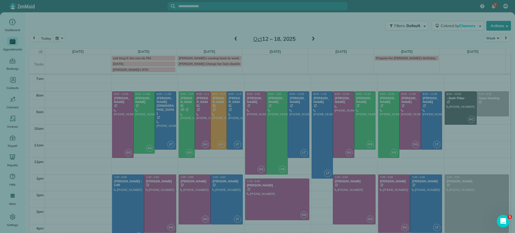
click at [382, 117] on div "Close Residential Service Alejandra Kona Actions Status Active Alejandra Kona ·…" at bounding box center [257, 116] width 515 height 233
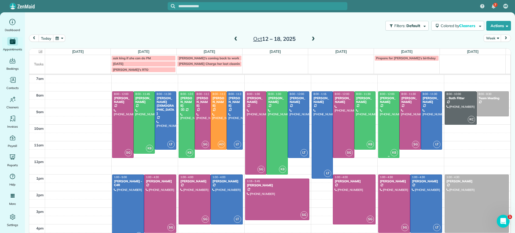
click at [378, 106] on div at bounding box center [388, 125] width 21 height 66
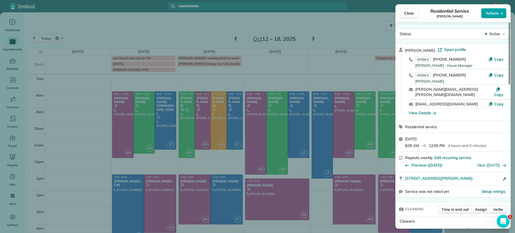
click at [488, 11] on span "Actions" at bounding box center [492, 12] width 13 height 5
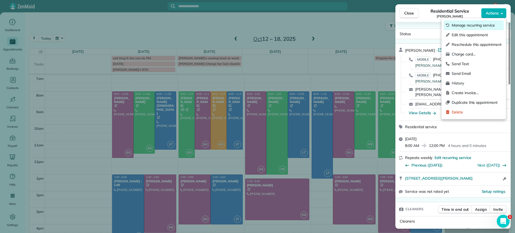
click at [467, 27] on span "Manage recurring service" at bounding box center [477, 25] width 50 height 5
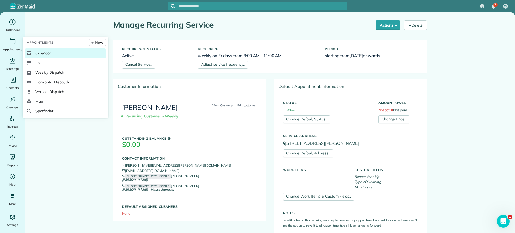
click at [28, 50] on link "Calendar" at bounding box center [66, 53] width 82 height 10
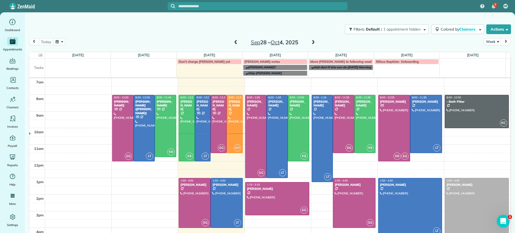
click at [310, 39] on span at bounding box center [313, 43] width 6 height 8
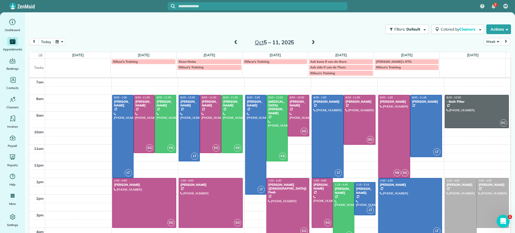
click at [310, 39] on span at bounding box center [313, 43] width 6 height 8
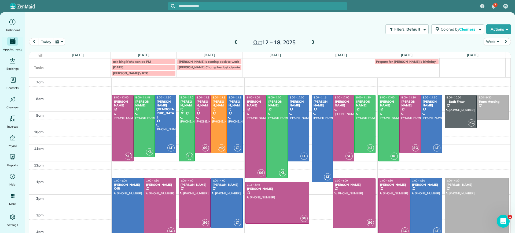
click at [310, 41] on span at bounding box center [313, 42] width 6 height 5
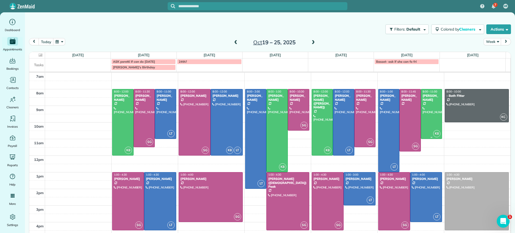
click at [421, 104] on div at bounding box center [431, 113] width 21 height 49
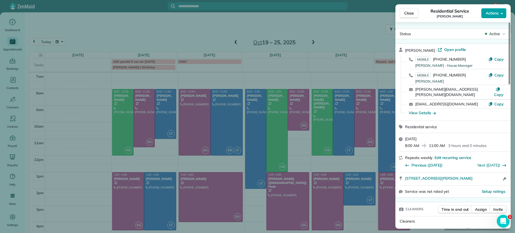
click at [487, 17] on button "Actions" at bounding box center [493, 13] width 25 height 10
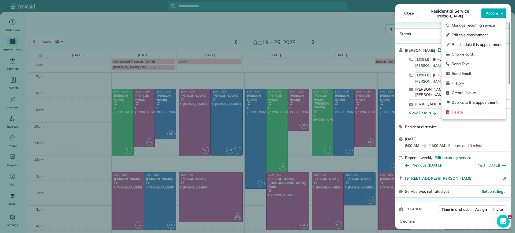
click at [467, 33] on span "Edit this appointment" at bounding box center [477, 34] width 50 height 5
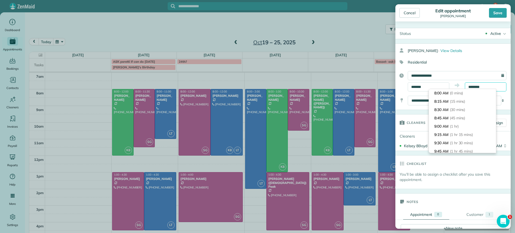
click at [484, 90] on body "7 ME Dashboard Appointments Bookings Contacts Cleaners Invoices Payroll Reports…" at bounding box center [257, 116] width 515 height 233
type input "********"
click at [460, 131] on li "12:00 PM (4 hrs)" at bounding box center [462, 135] width 67 height 8
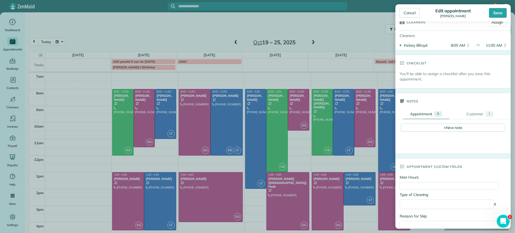
scroll to position [134, 0]
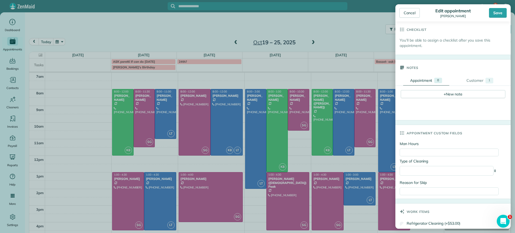
click at [448, 165] on div "**********" at bounding box center [449, 169] width 99 height 21
click at [444, 176] on select "**********" at bounding box center [447, 171] width 94 height 10
select select "**********"
click at [400, 167] on select "**********" at bounding box center [447, 171] width 94 height 10
click at [432, 153] on input "Man Hours" at bounding box center [449, 153] width 99 height 8
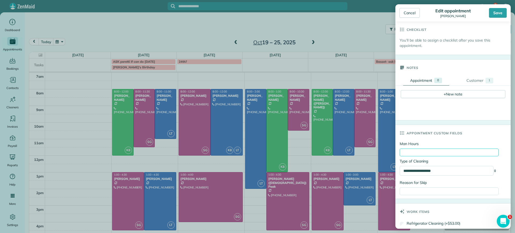
type input "*"
click at [493, 14] on div "Save" at bounding box center [498, 13] width 18 height 10
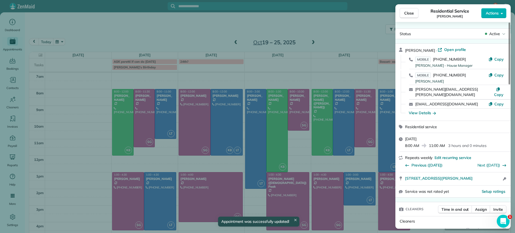
click at [233, 43] on div "Close Residential Service Alejandra Kona Actions Status Active Alejandra Kona ·…" at bounding box center [257, 116] width 515 height 233
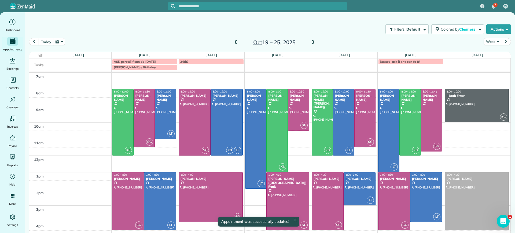
click at [233, 43] on div "7 ME Dashboard Appointments Bookings Contacts Cleaners Invoices Payroll Reports…" at bounding box center [257, 116] width 515 height 233
click at [233, 42] on span at bounding box center [236, 42] width 6 height 5
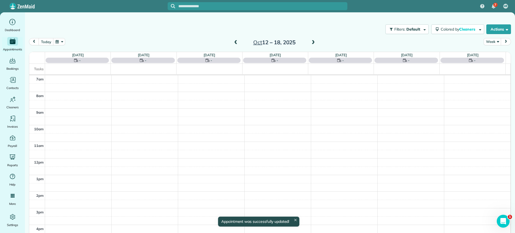
click at [233, 42] on span at bounding box center [236, 42] width 6 height 5
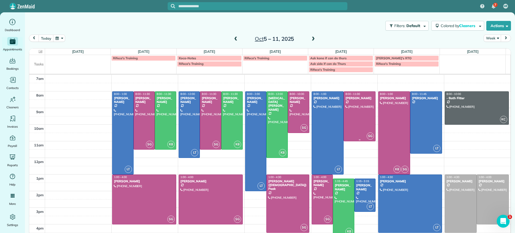
click at [353, 128] on div at bounding box center [359, 116] width 31 height 49
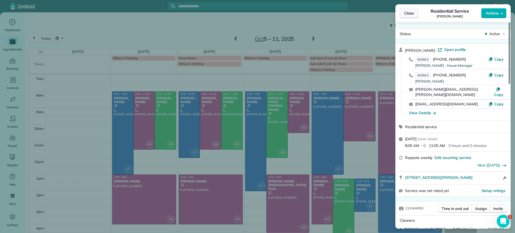
click at [412, 14] on span "Close" at bounding box center [409, 12] width 10 height 5
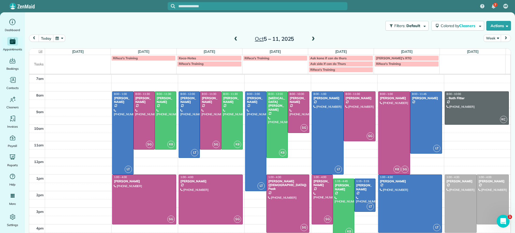
click at [335, 188] on div "[PERSON_NAME]" at bounding box center [343, 187] width 18 height 8
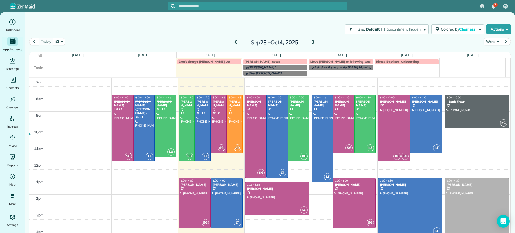
click at [310, 43] on span at bounding box center [313, 42] width 6 height 5
click at [310, 42] on span at bounding box center [313, 42] width 6 height 5
click at [310, 41] on span at bounding box center [313, 42] width 6 height 5
click at [311, 44] on span at bounding box center [313, 42] width 6 height 5
